Goal: Task Accomplishment & Management: Complete application form

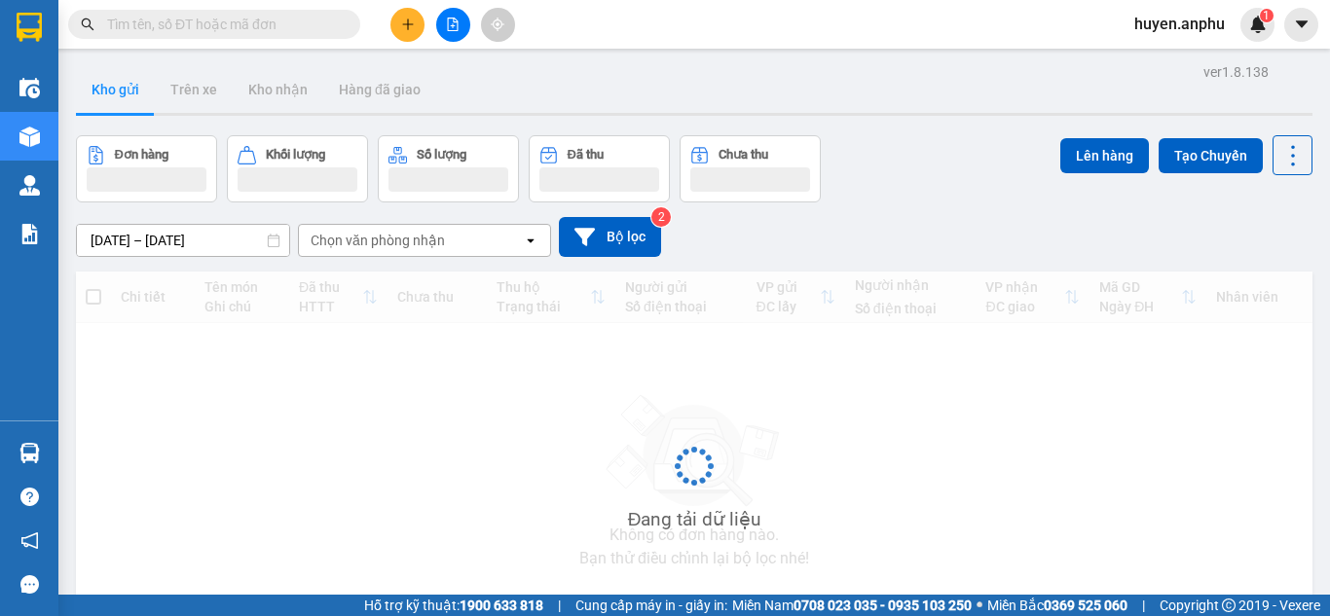
click at [418, 25] on button at bounding box center [407, 25] width 34 height 34
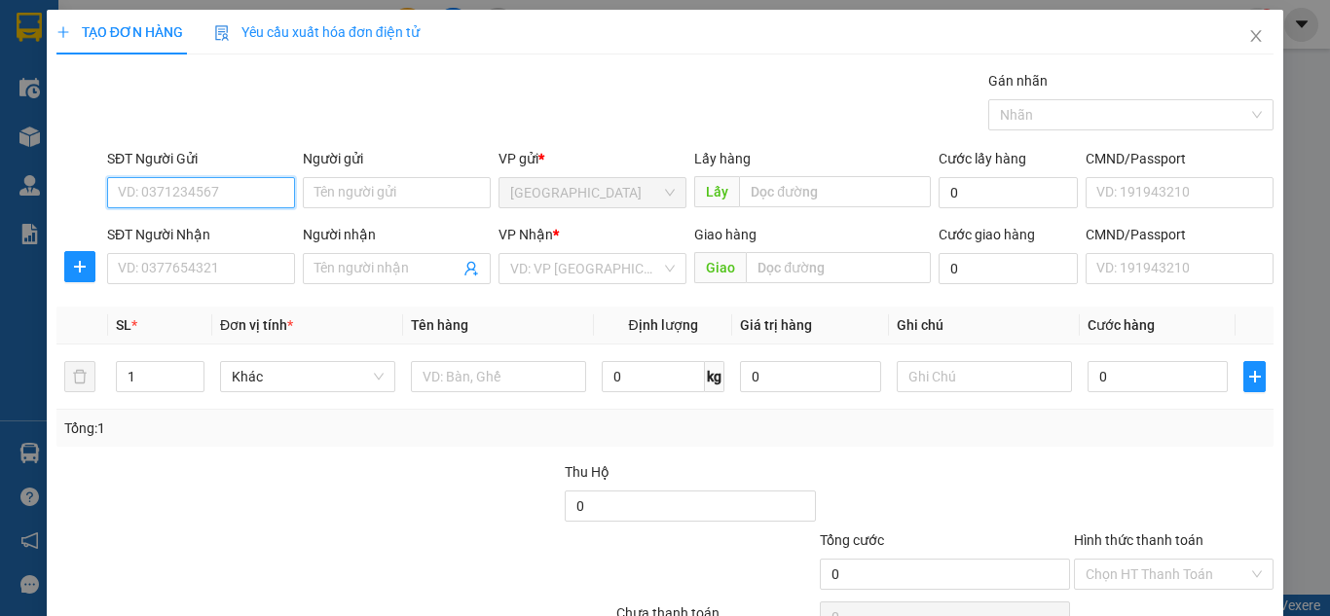
click at [186, 195] on input "SĐT Người Gửi" at bounding box center [201, 192] width 188 height 31
type input "0937195186"
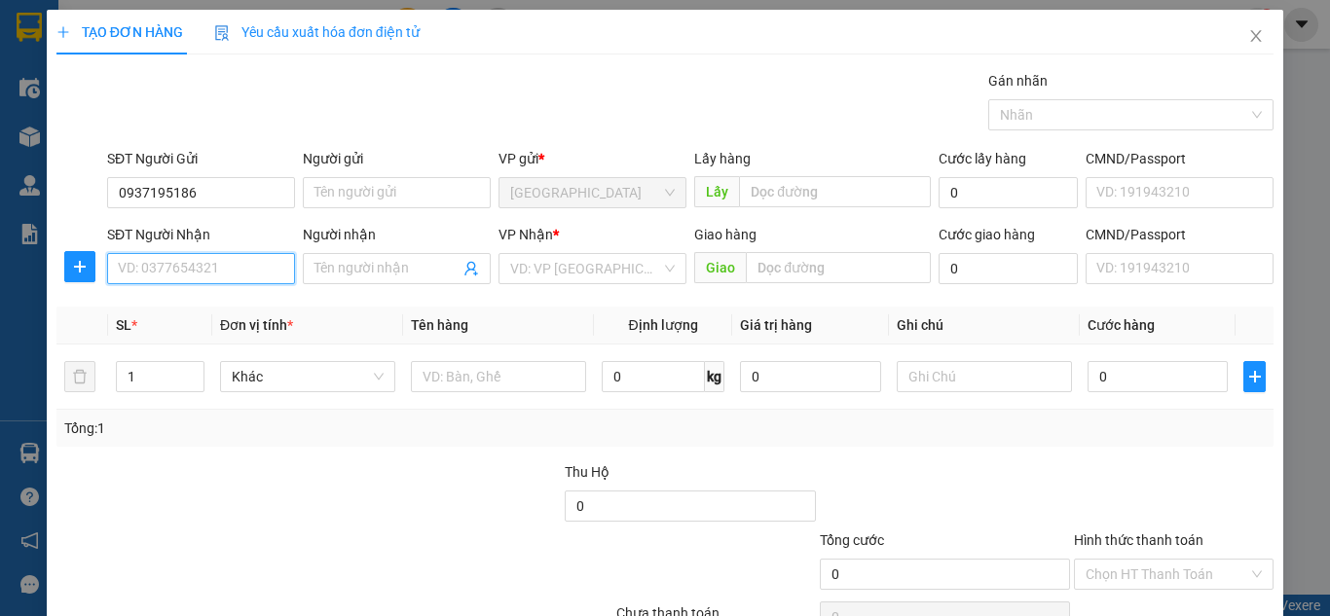
click at [208, 280] on input "SĐT Người Nhận" at bounding box center [201, 268] width 188 height 31
click at [562, 279] on input "search" at bounding box center [585, 268] width 151 height 29
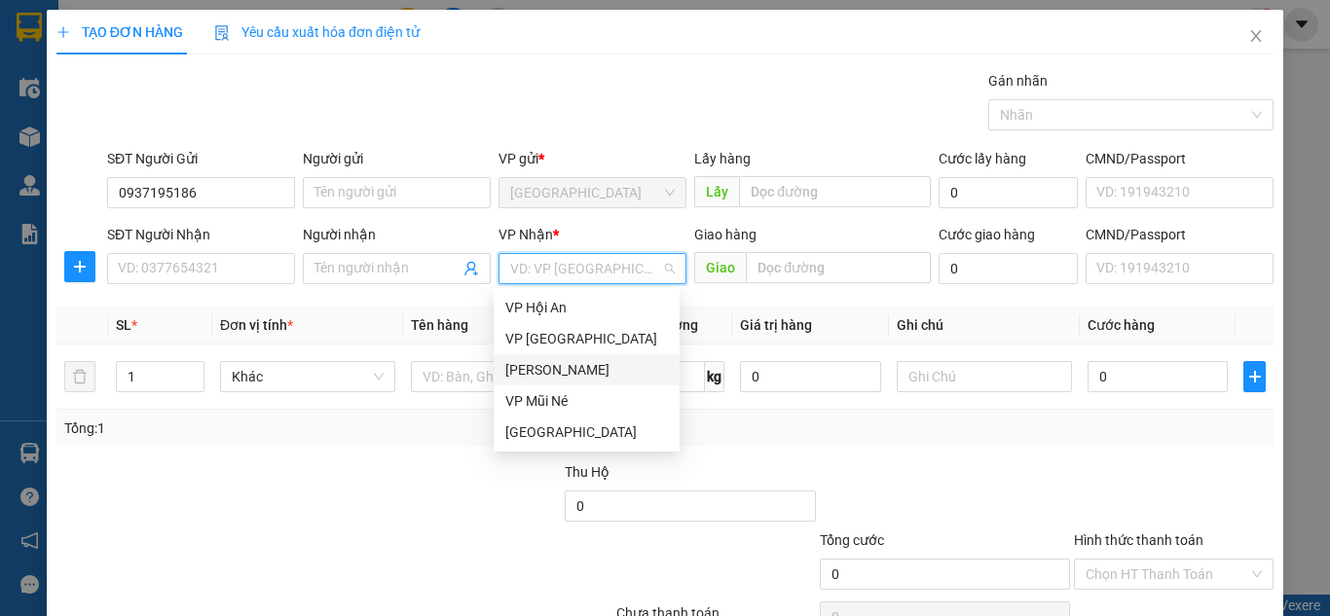
click at [570, 364] on div "[PERSON_NAME]" at bounding box center [586, 369] width 163 height 21
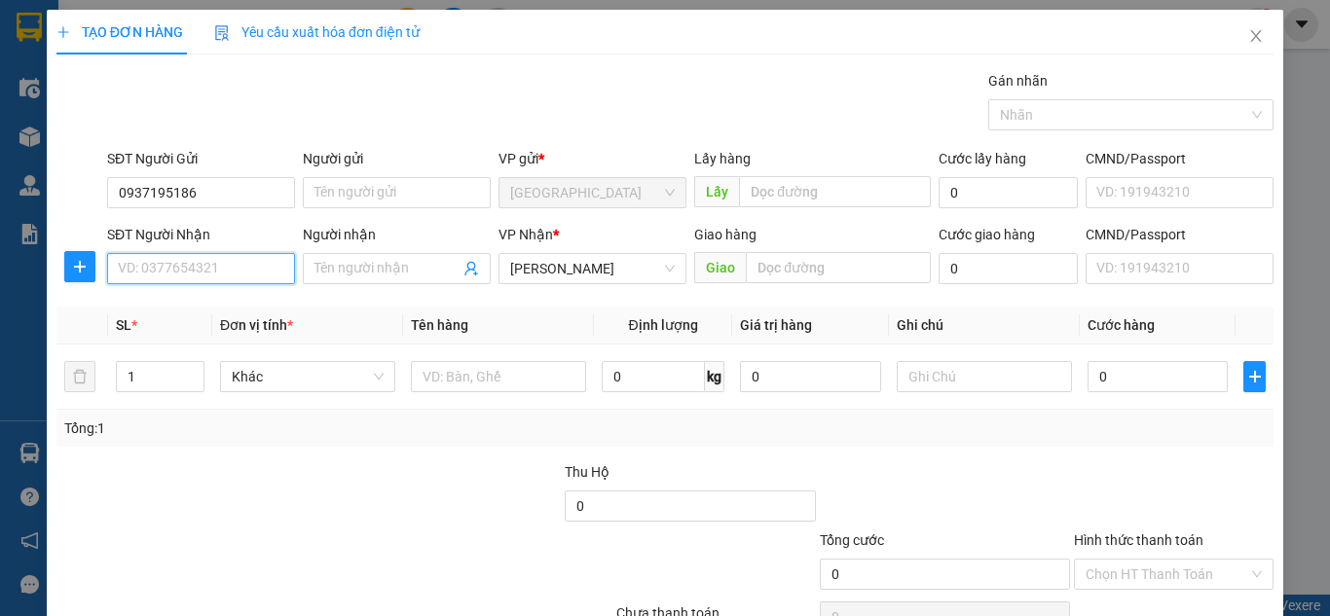
click at [207, 266] on input "SĐT Người Nhận" at bounding box center [201, 268] width 188 height 31
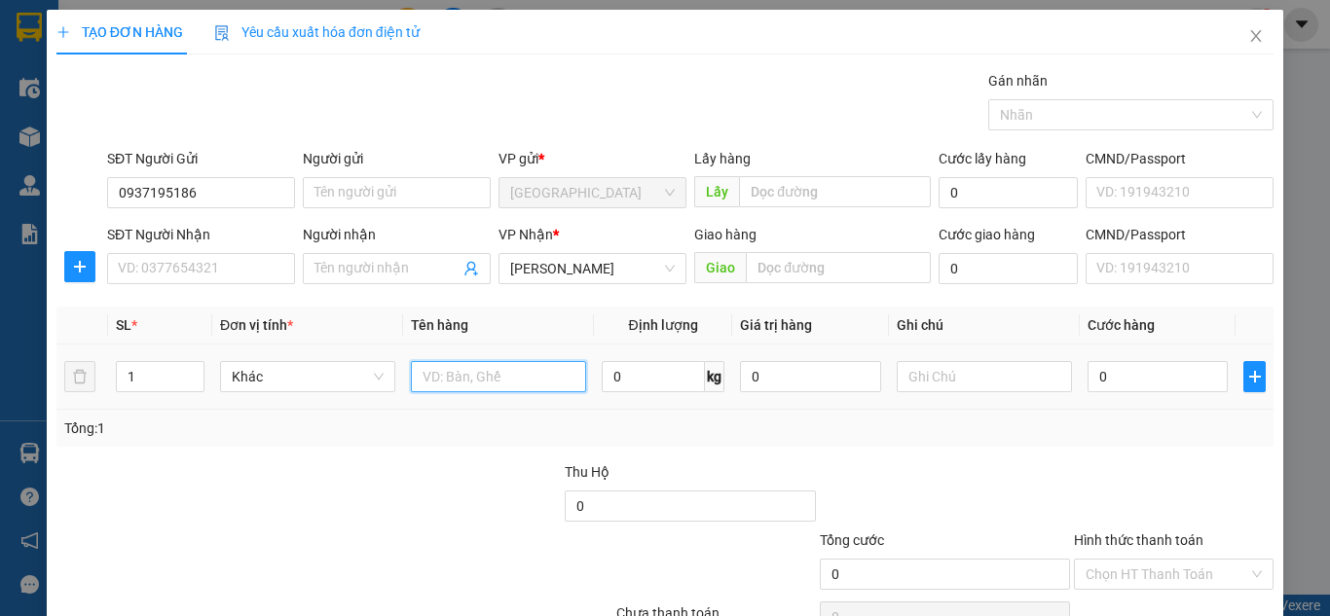
click at [431, 380] on input "text" at bounding box center [498, 376] width 175 height 31
type input "h"
type input "HSO"
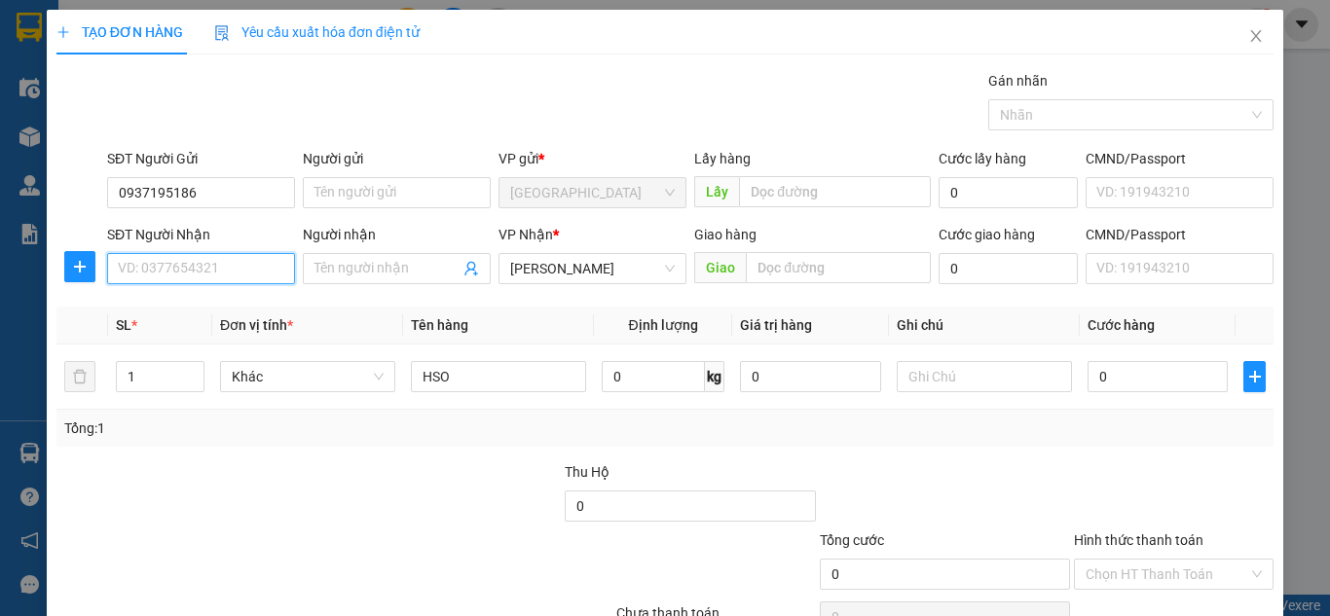
click at [211, 272] on input "SĐT Người Nhận" at bounding box center [201, 268] width 188 height 31
type input "0988858775"
click at [224, 305] on div "0988858775 - Vy" at bounding box center [199, 307] width 163 height 21
type input "Vy"
type input "70.000"
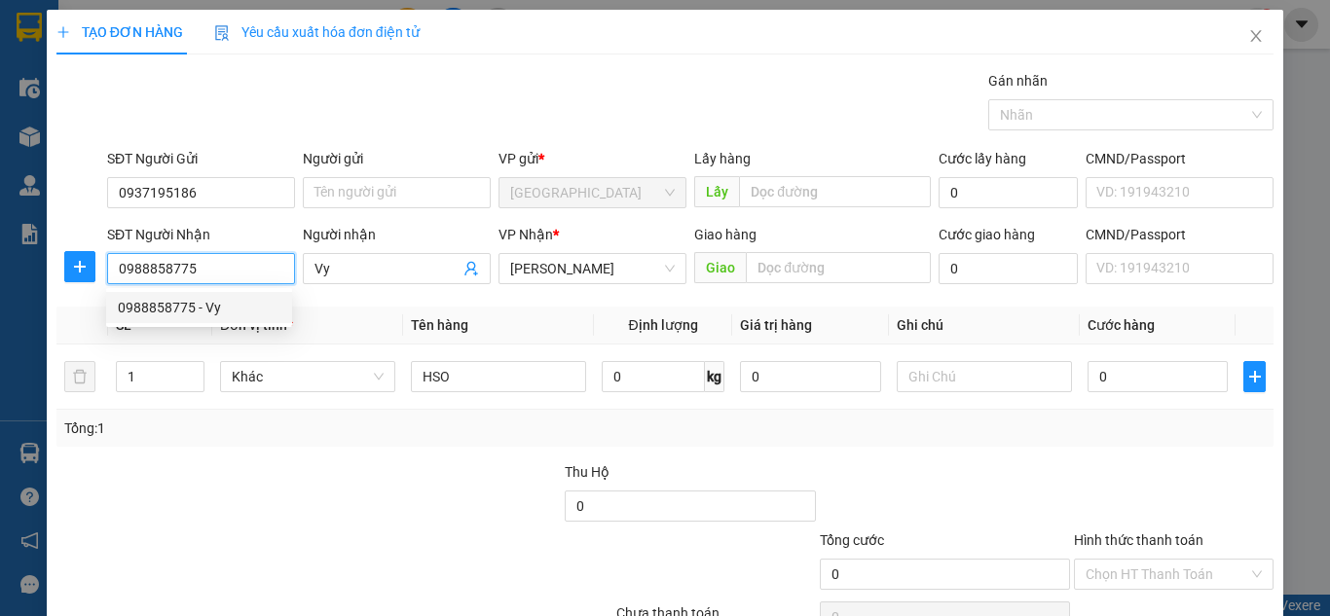
type input "70.000"
type input "0988858775"
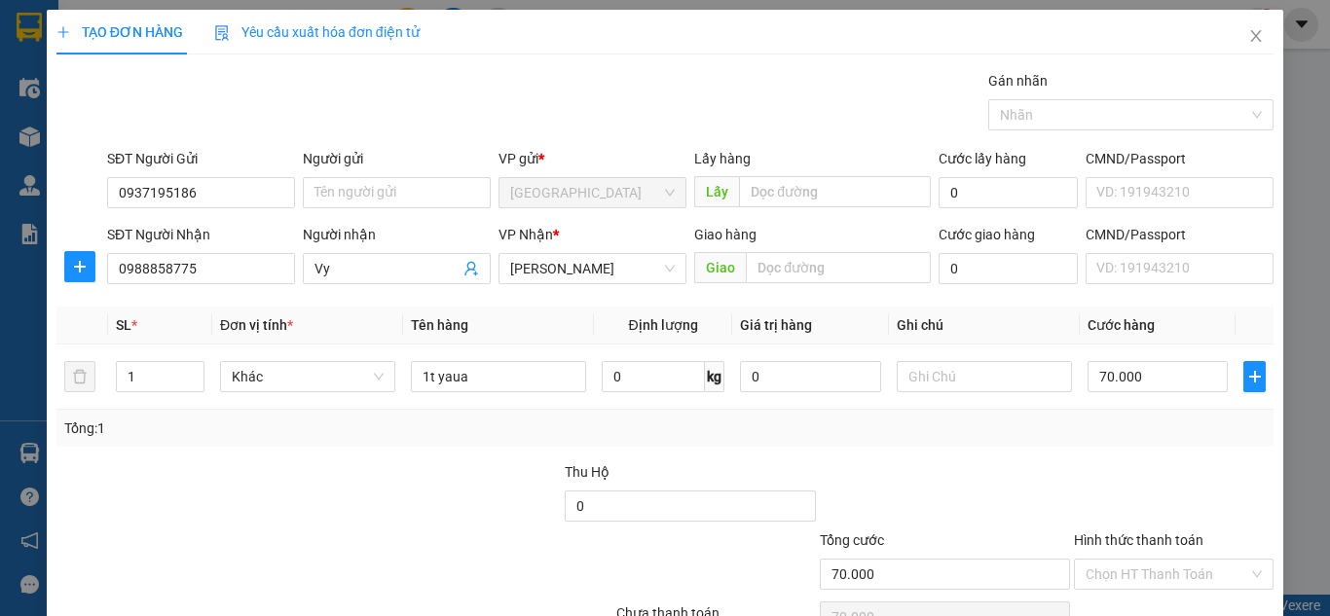
click at [641, 437] on div "Tổng: 1" at bounding box center [665, 428] width 1202 height 21
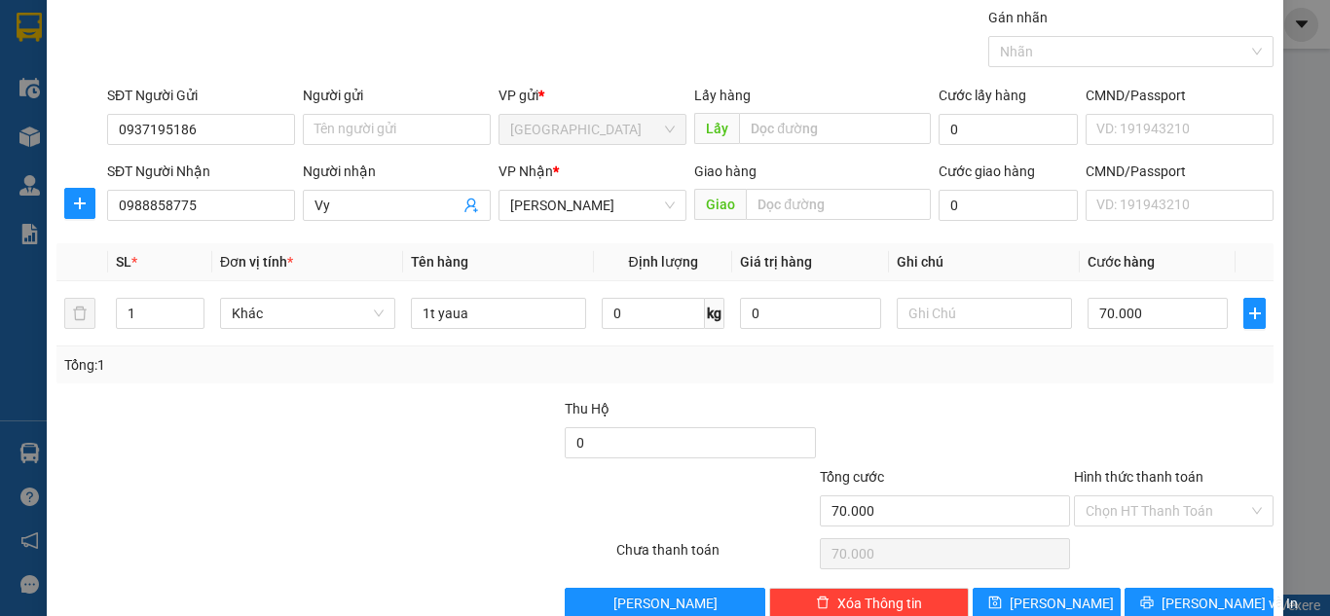
scroll to position [97, 0]
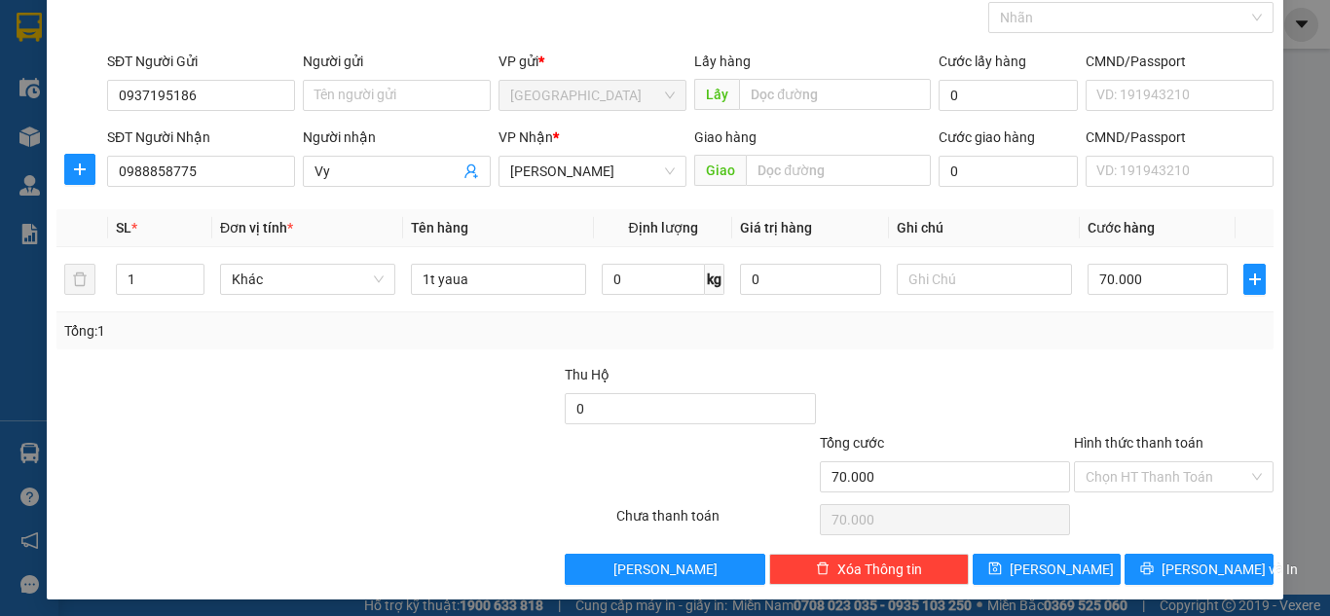
drag, startPoint x: 373, startPoint y: 323, endPoint x: 467, endPoint y: 292, distance: 99.5
click at [375, 323] on div "Tổng: 1" at bounding box center [289, 330] width 451 height 21
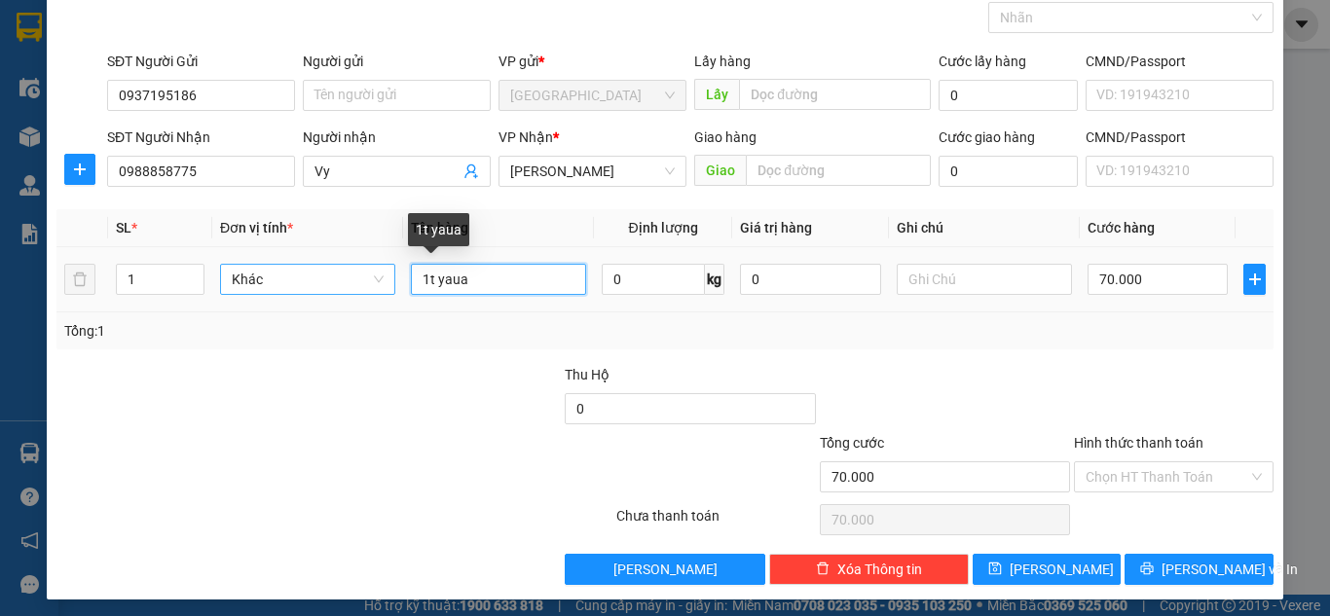
drag, startPoint x: 485, startPoint y: 284, endPoint x: 315, endPoint y: 278, distance: 169.6
click at [315, 278] on tr "1 Khác 1t yaua 0 kg 0 70.000" at bounding box center [664, 279] width 1217 height 65
type input "1"
type input "HSO"
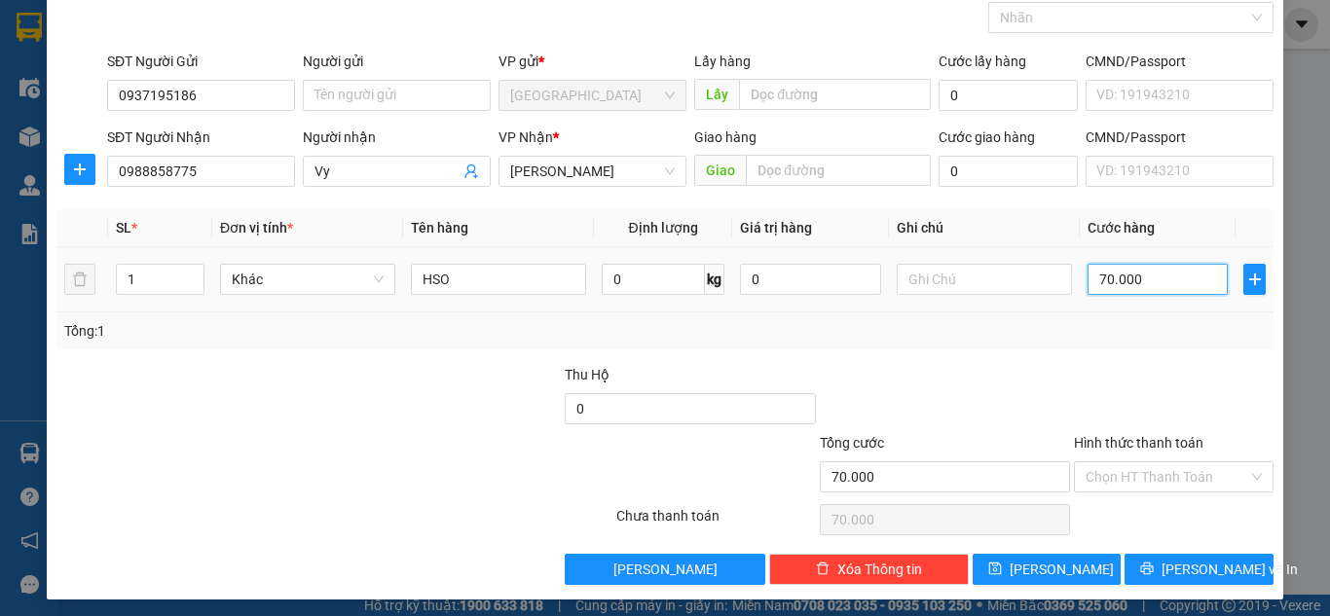
click at [1114, 274] on input "70.000" at bounding box center [1158, 279] width 140 height 31
click at [1092, 279] on input "70.000" at bounding box center [1158, 279] width 140 height 31
type input "0"
type input "0.000"
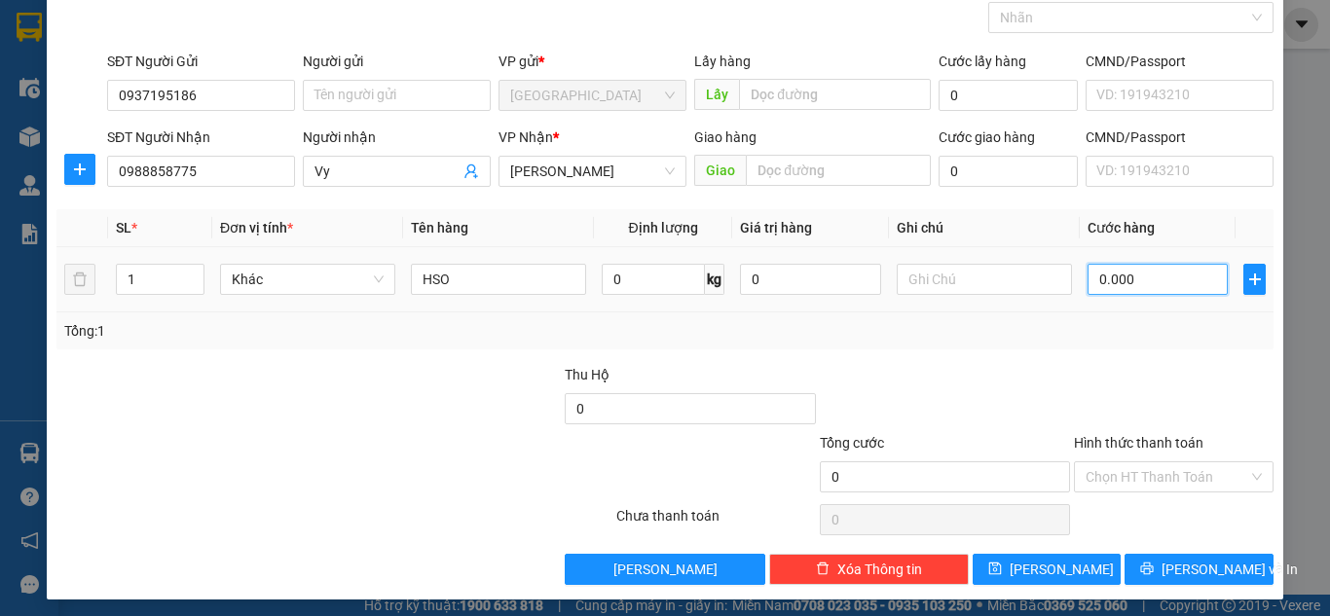
type input "30.000"
click at [1109, 346] on div "Tổng: 1" at bounding box center [664, 331] width 1217 height 37
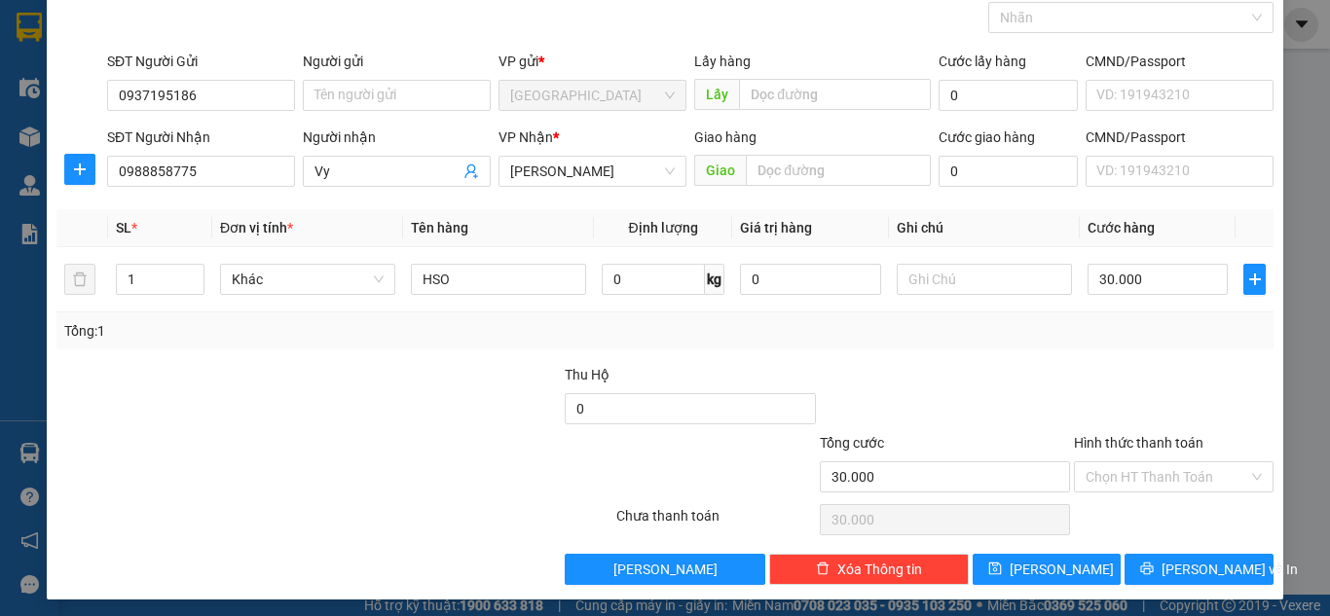
click at [1078, 356] on div "Transit Pickup Surcharge Ids Transit Deliver Surcharge Ids Transit Deliver Surc…" at bounding box center [664, 279] width 1217 height 612
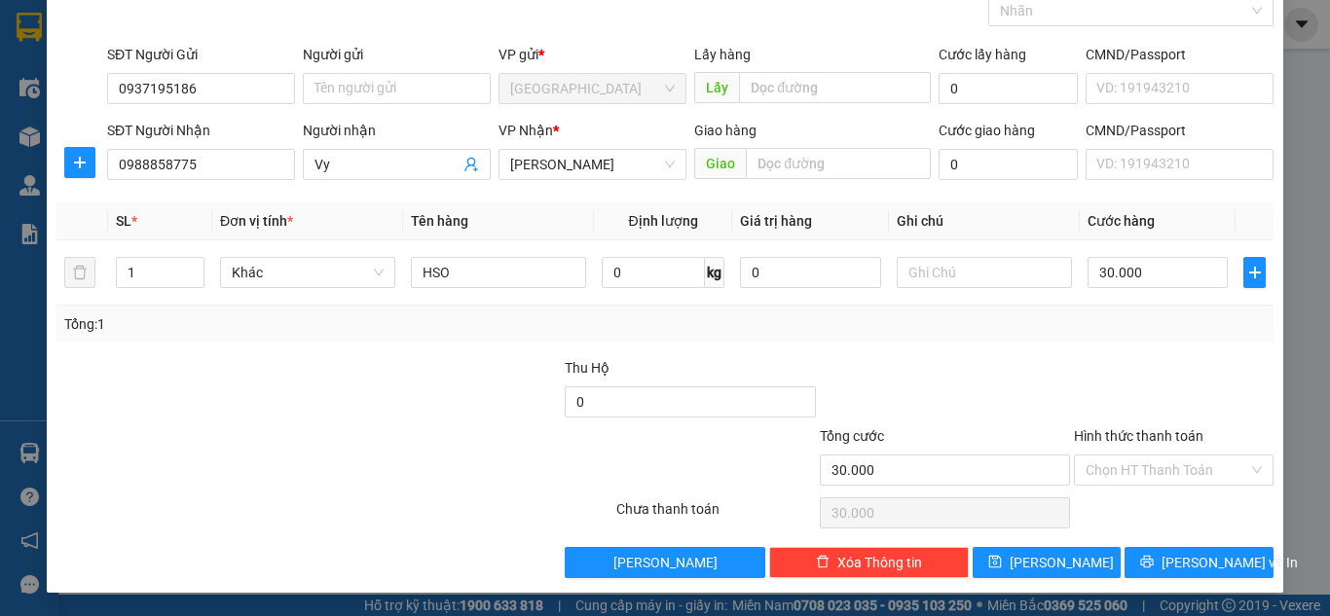
click at [1073, 347] on div "Transit Pickup Surcharge Ids Transit Deliver Surcharge Ids Transit Deliver Surc…" at bounding box center [664, 272] width 1217 height 612
click at [1117, 475] on input "Hình thức thanh toán" at bounding box center [1167, 470] width 163 height 29
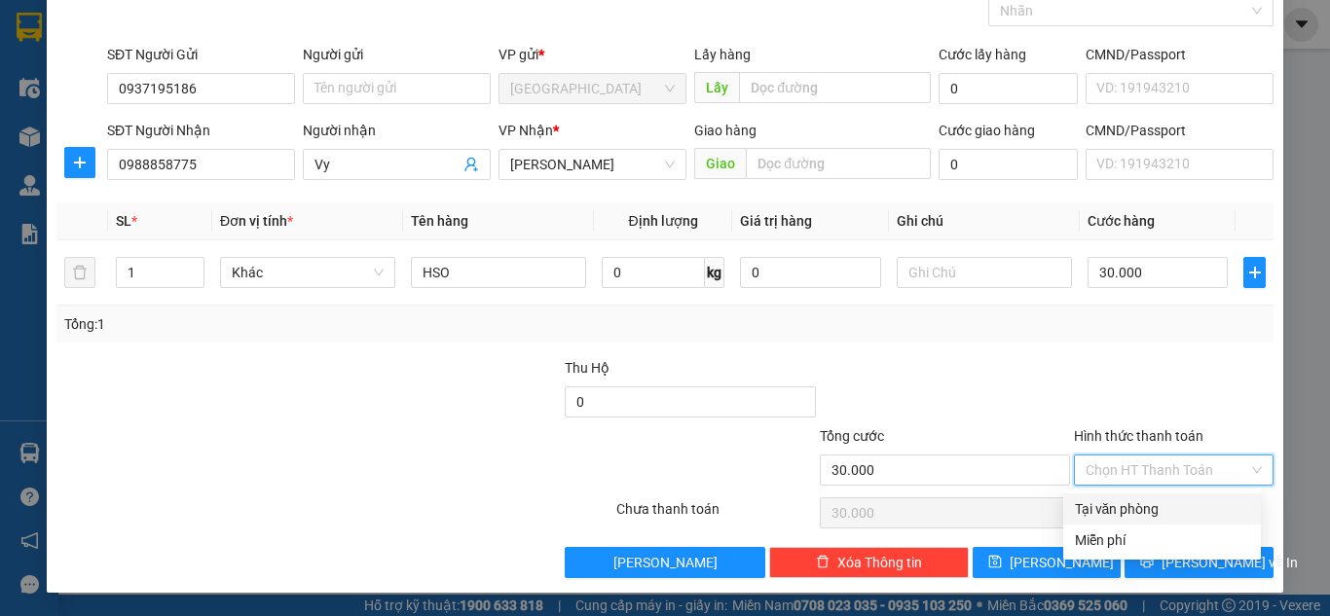
click at [1103, 508] on div "Tại văn phòng" at bounding box center [1162, 509] width 174 height 21
type input "0"
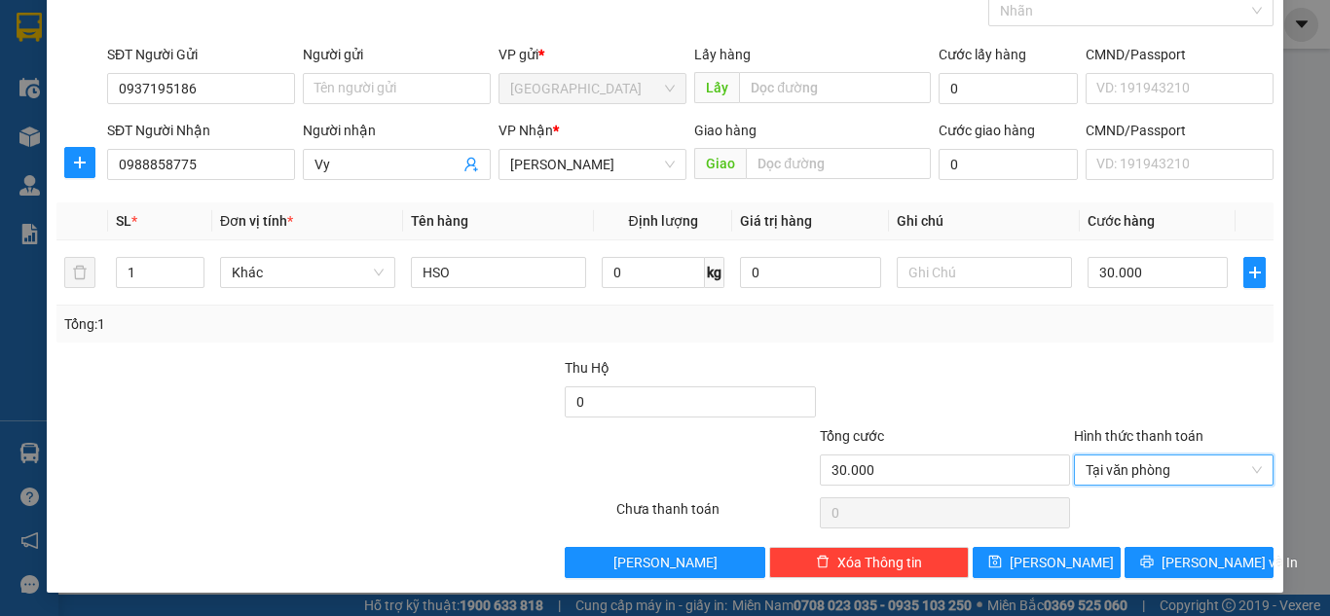
click at [1016, 368] on div at bounding box center [945, 391] width 254 height 68
click at [1015, 367] on div at bounding box center [945, 391] width 254 height 68
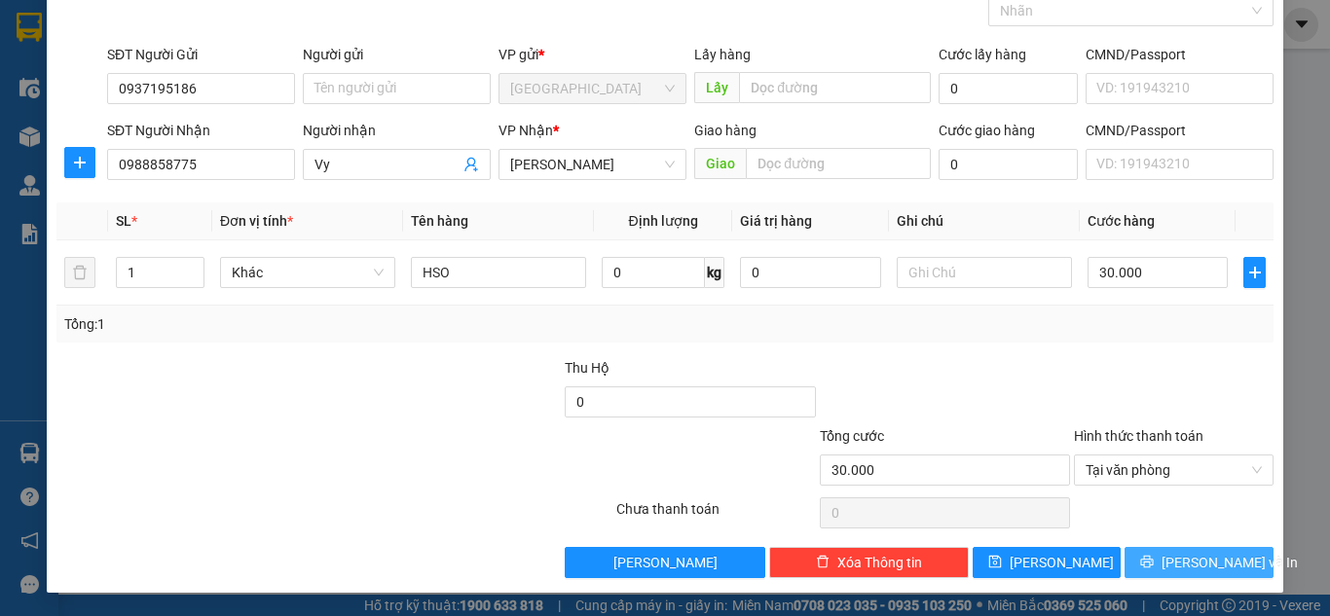
click at [1169, 559] on span "[PERSON_NAME] và In" at bounding box center [1230, 562] width 136 height 21
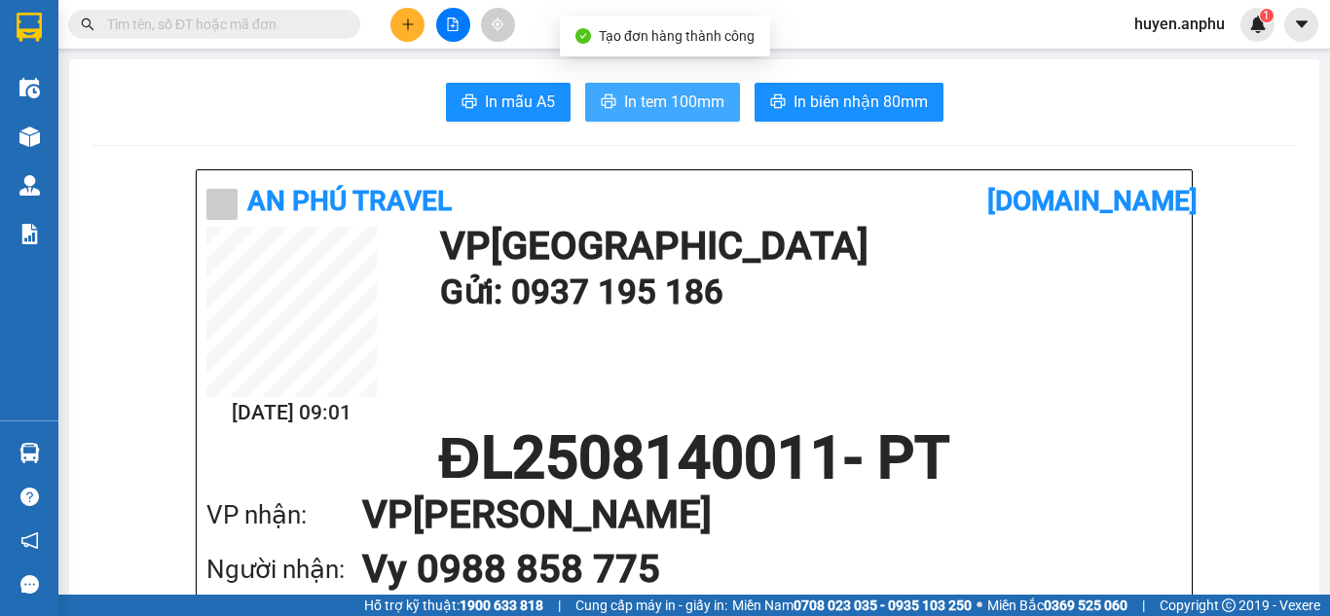
click at [626, 100] on span "In tem 100mm" at bounding box center [674, 102] width 100 height 24
